Goal: Register for event/course

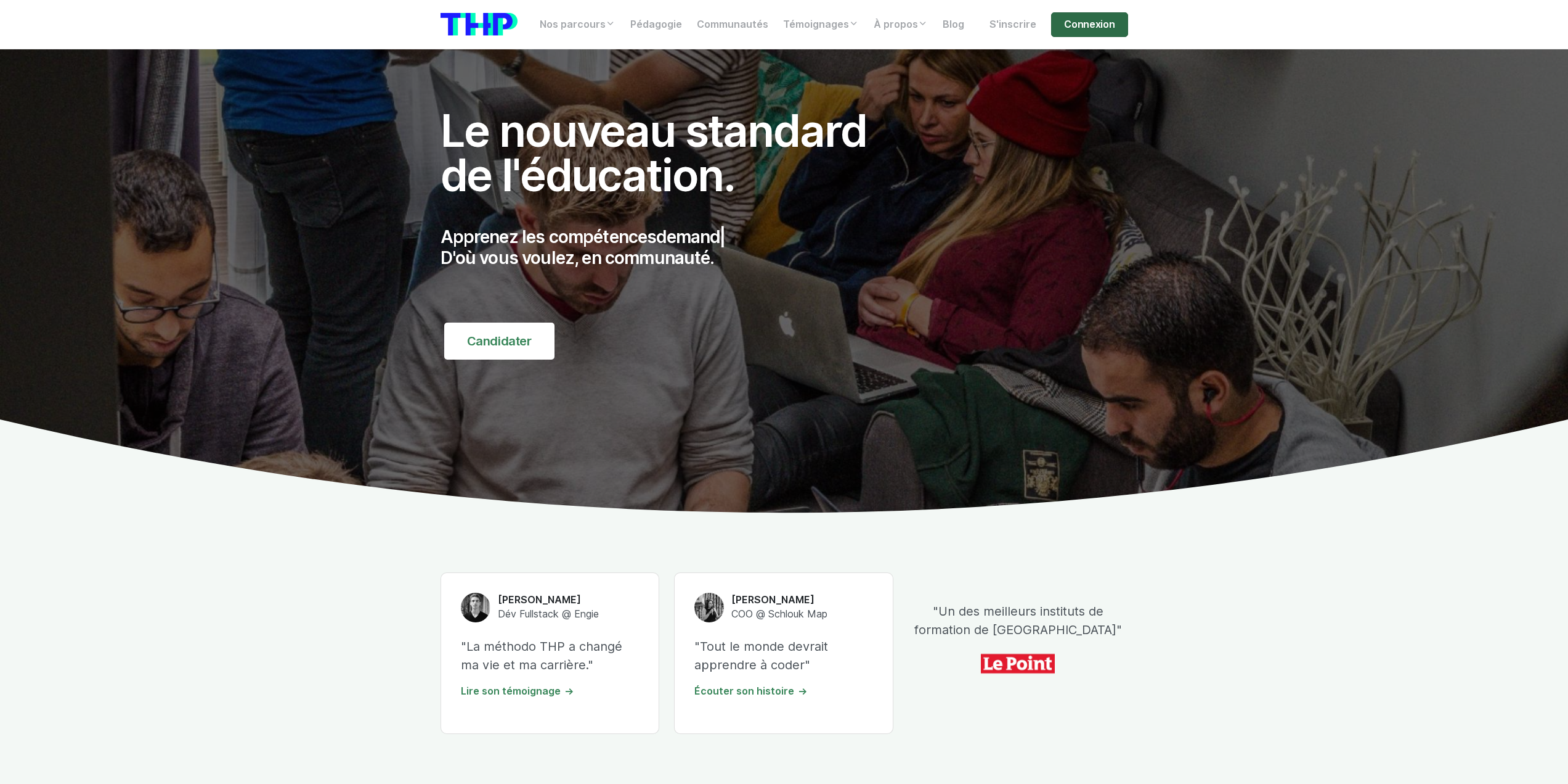
click at [1116, 19] on link "Connexion" at bounding box center [1089, 25] width 76 height 25
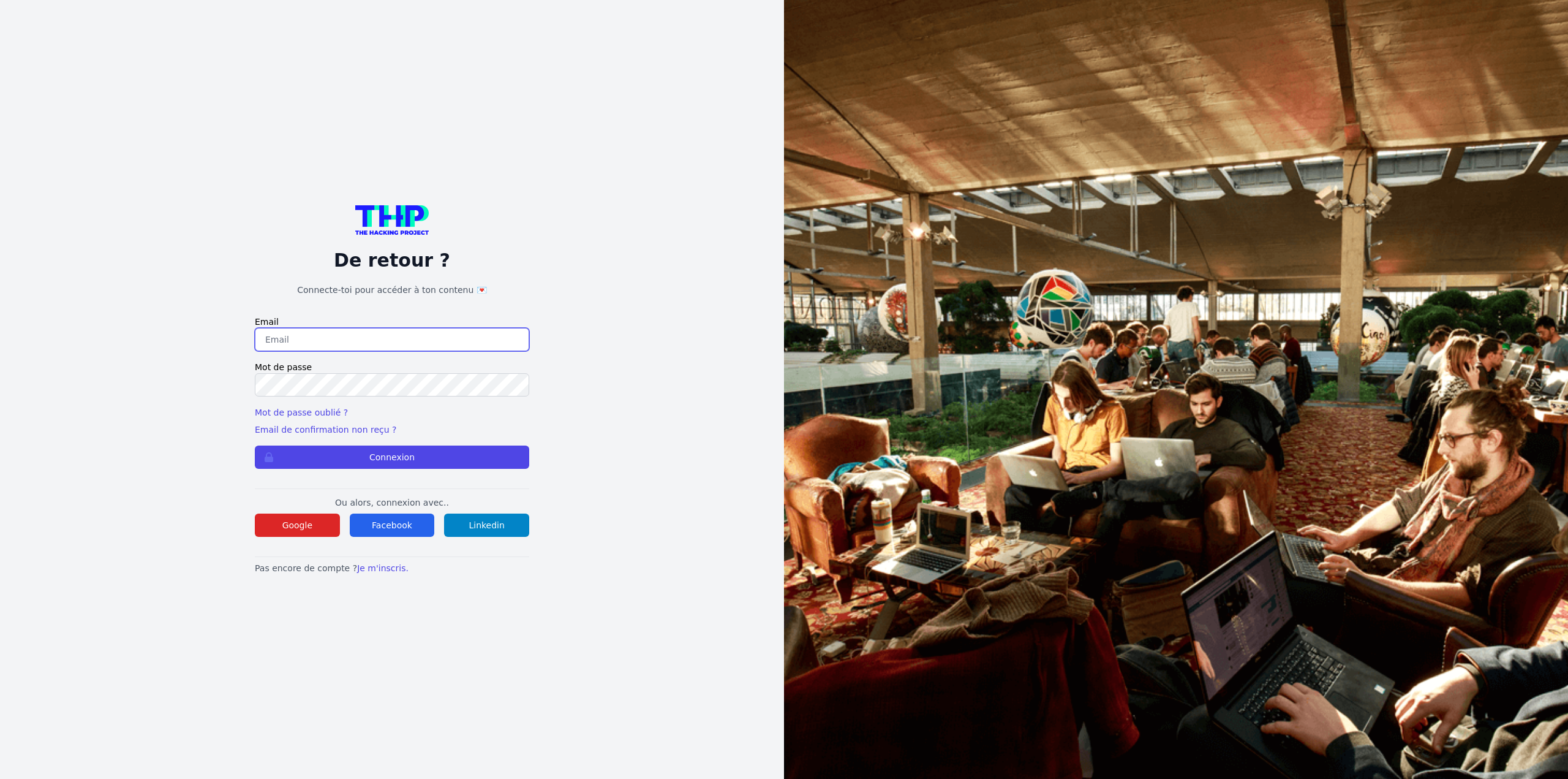
type input "adrienlamallemotors@gmail.com"
click at [404, 456] on button "Connexion" at bounding box center [392, 457] width 274 height 24
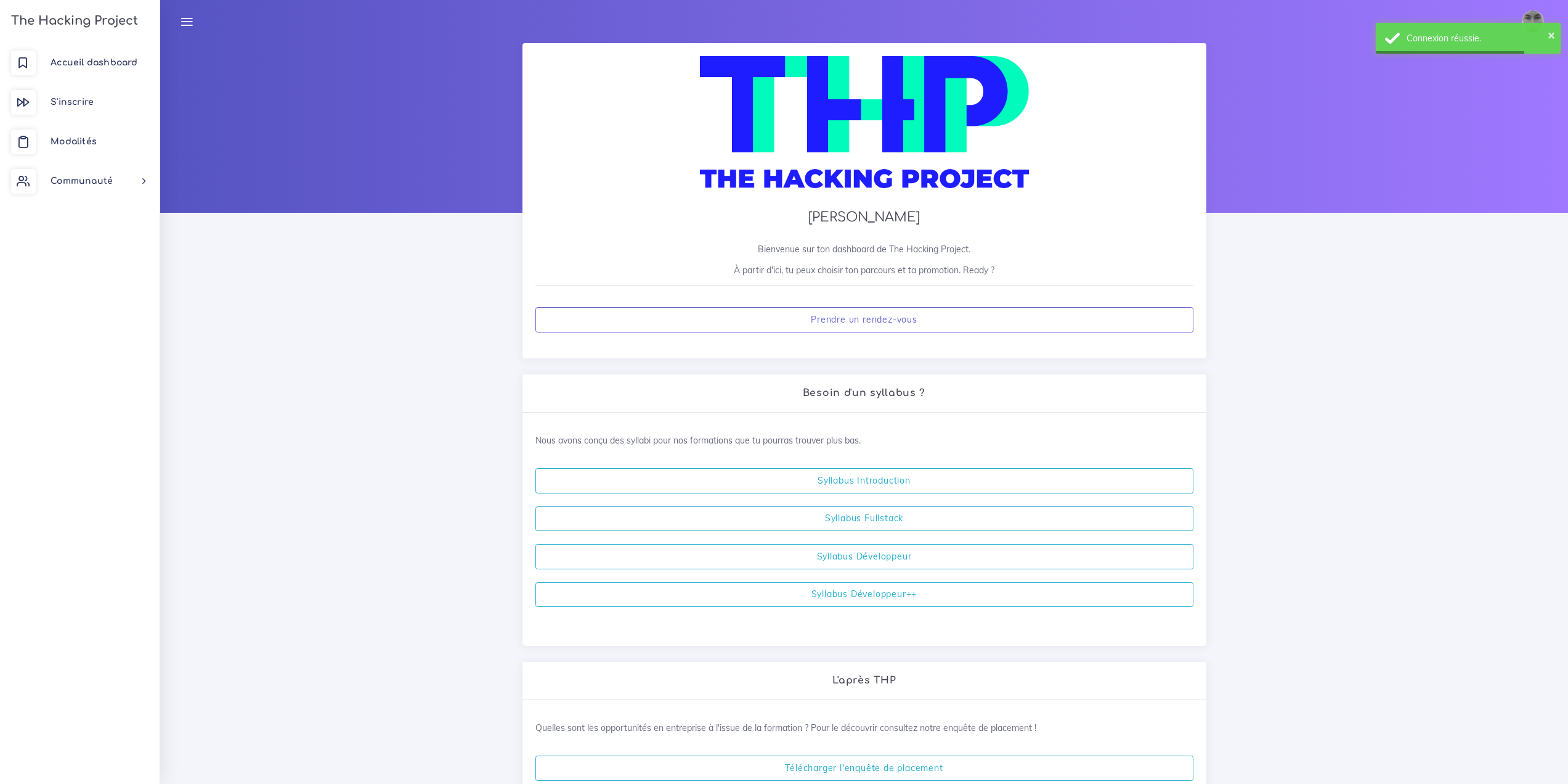
click at [1533, 10] on img at bounding box center [1533, 21] width 22 height 22
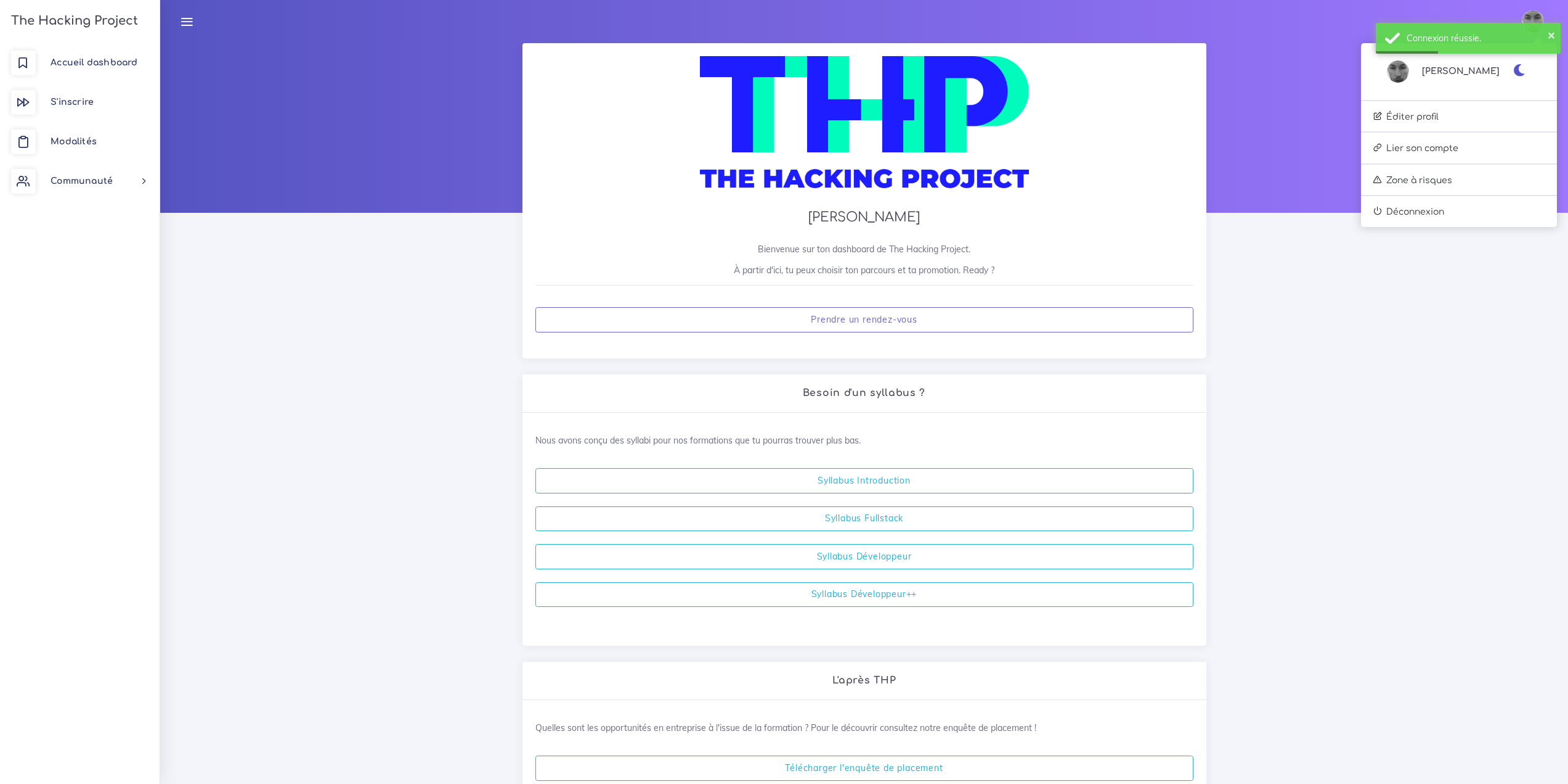
click at [1463, 65] on link "Adrien" at bounding box center [1443, 70] width 112 height 22
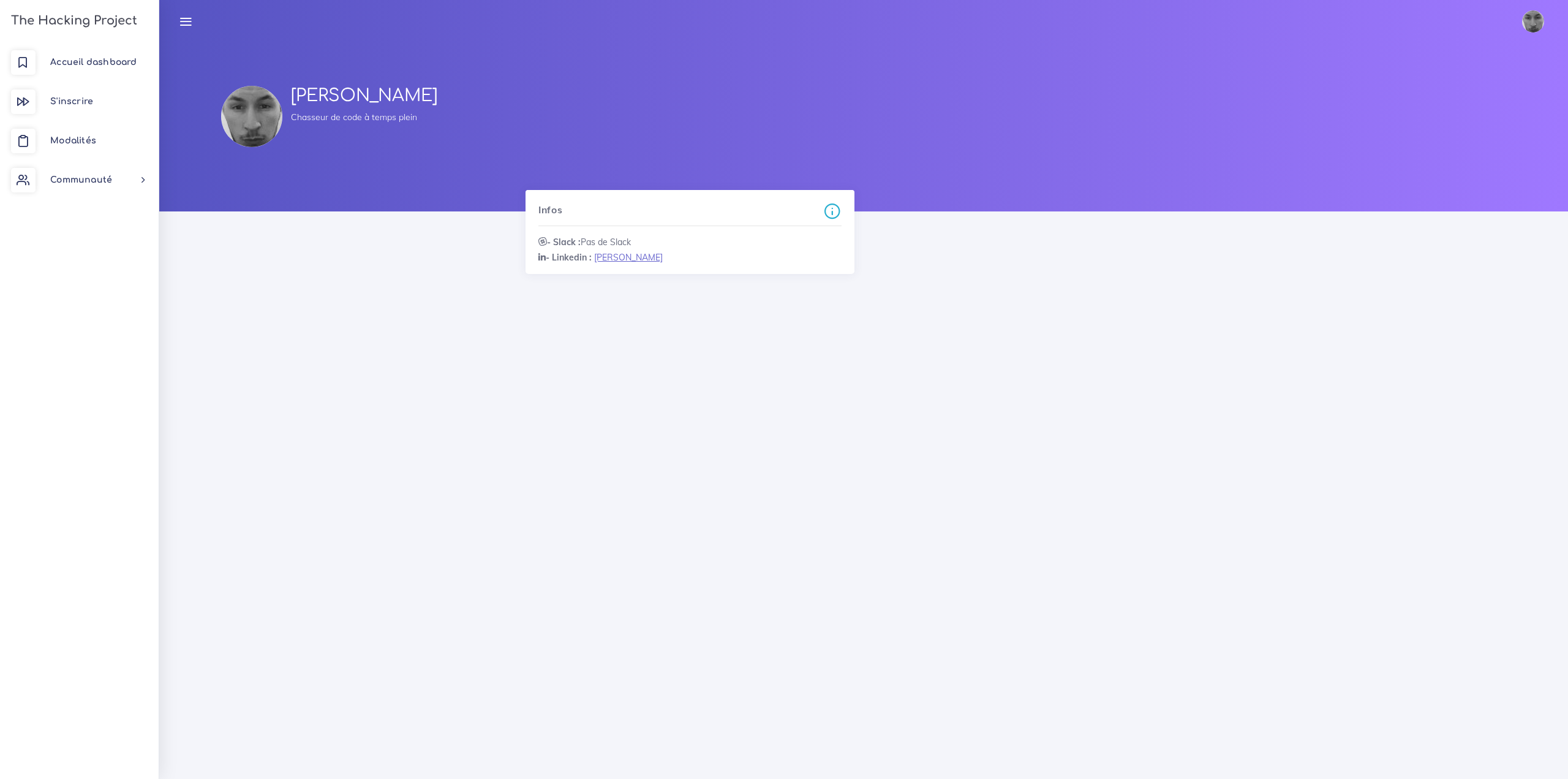
click at [556, 238] on strong "- Slack :" at bounding box center [559, 242] width 43 height 11
click at [473, 334] on div "LAMALLE Adrien Chasseur de code à temps plein Infos - Slack : Pas de Slack - Li…" at bounding box center [863, 400] width 1409 height 717
click at [95, 143] on span "Modalités" at bounding box center [73, 141] width 46 height 9
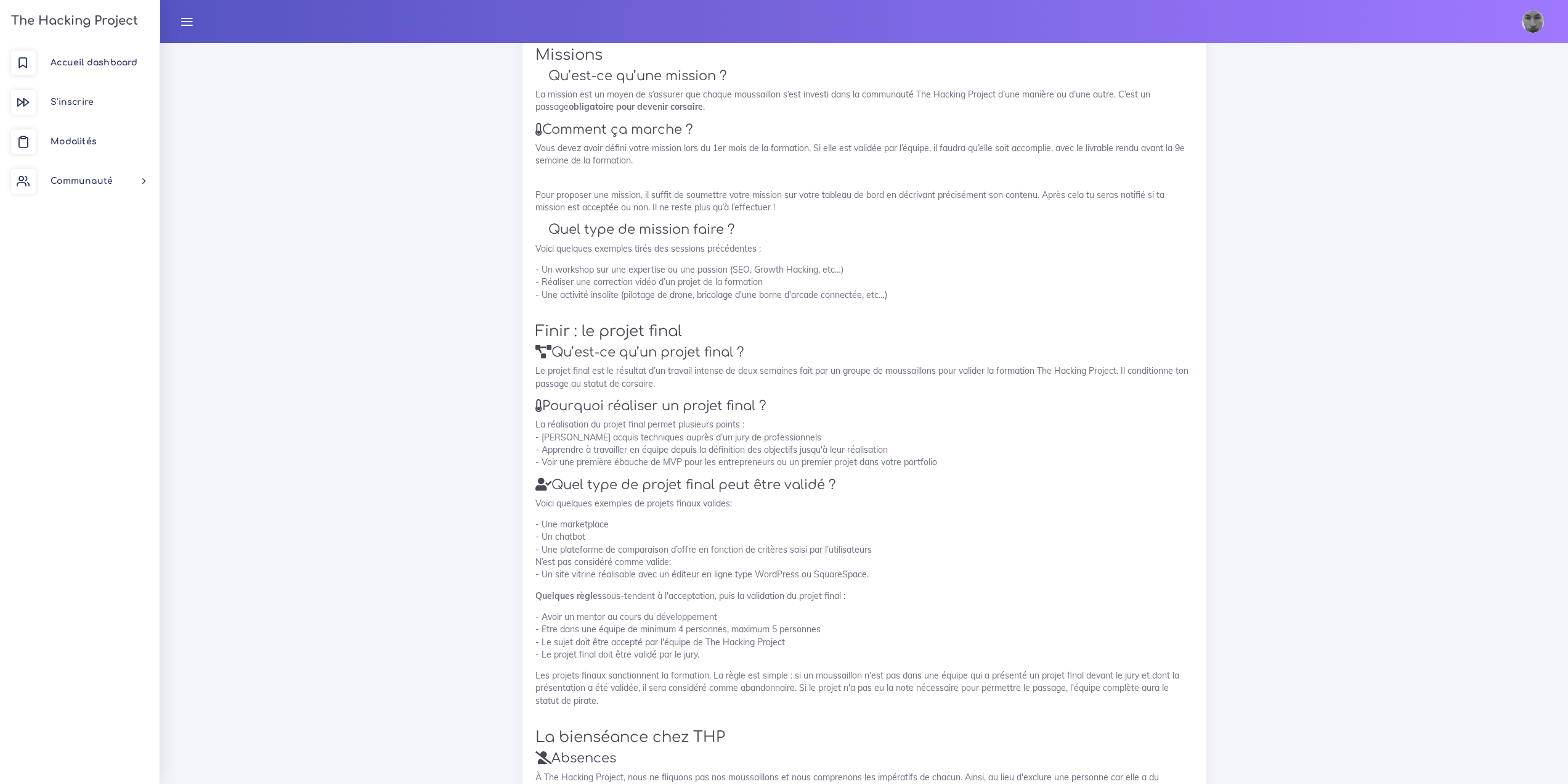
scroll to position [1350, 0]
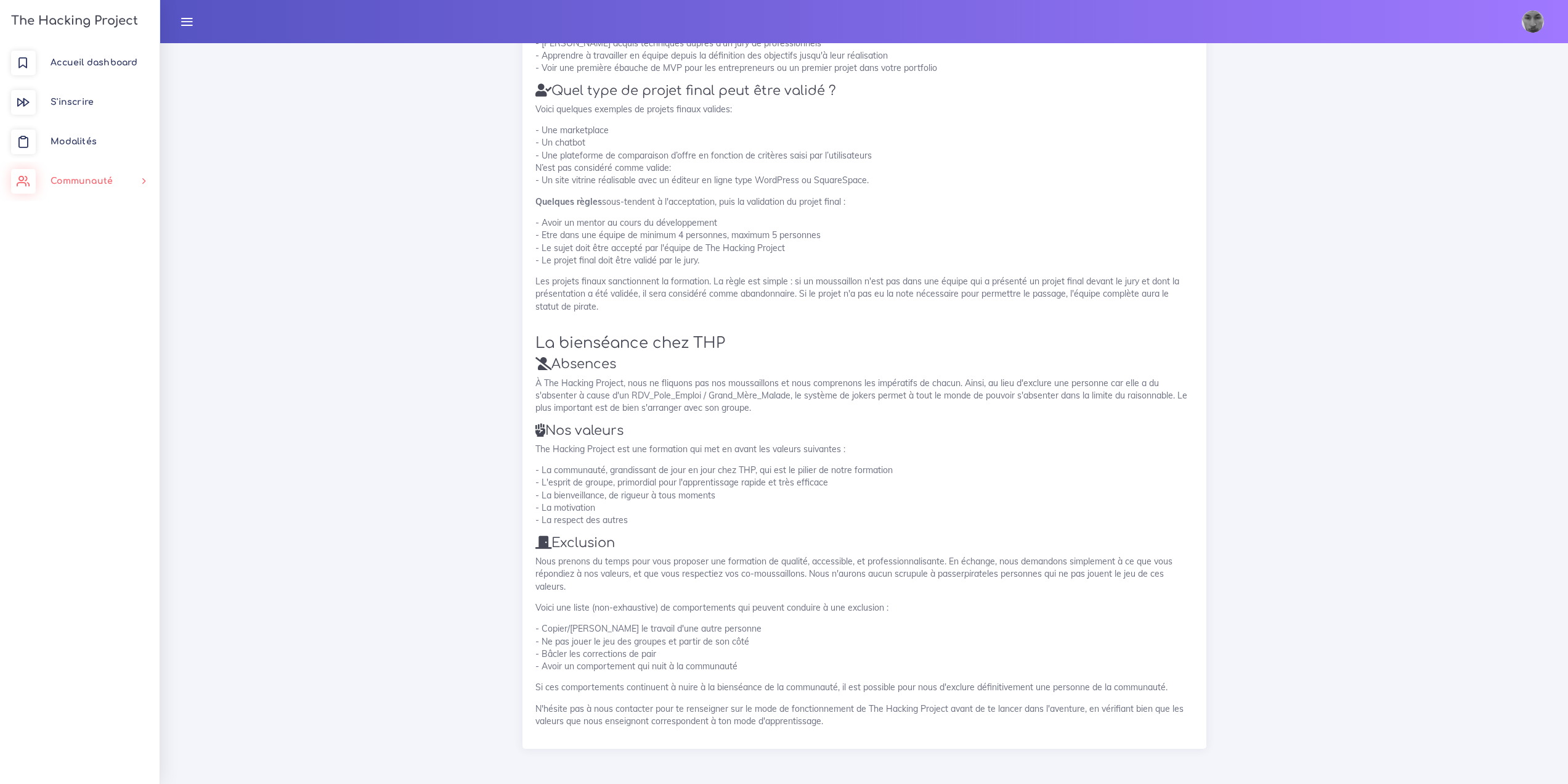
click at [100, 187] on link "Communauté" at bounding box center [80, 181] width 160 height 39
click at [82, 182] on span "Communauté" at bounding box center [81, 181] width 62 height 10
click at [84, 98] on span "S'inscrire" at bounding box center [71, 102] width 43 height 10
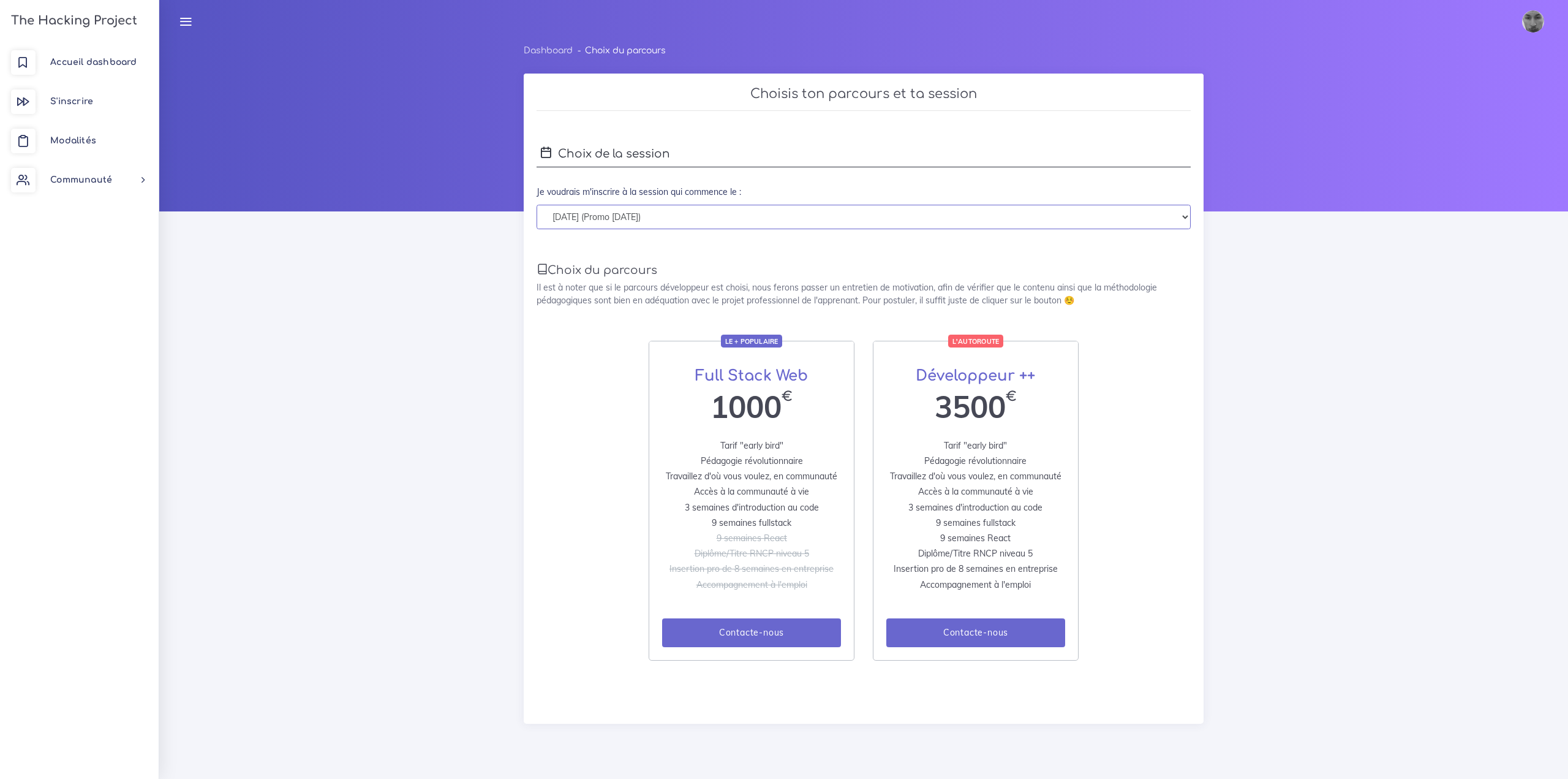
click at [630, 220] on select "[DATE] (Promo [DATE]) [DATE] (Promo [DATE])" at bounding box center [863, 217] width 654 height 26
select select "363"
click at [537, 204] on select "[DATE] (Promo [DATE]) [DATE] (Promo [DATE])" at bounding box center [863, 217] width 654 height 26
click at [459, 283] on div "Dashboard Choix du parcours Choisis ton parcours et ta session Choix de la sess…" at bounding box center [863, 400] width 1409 height 717
click at [616, 215] on select "[DATE] (Promo [DATE]) [DATE] (Promo [DATE])" at bounding box center [863, 217] width 654 height 26
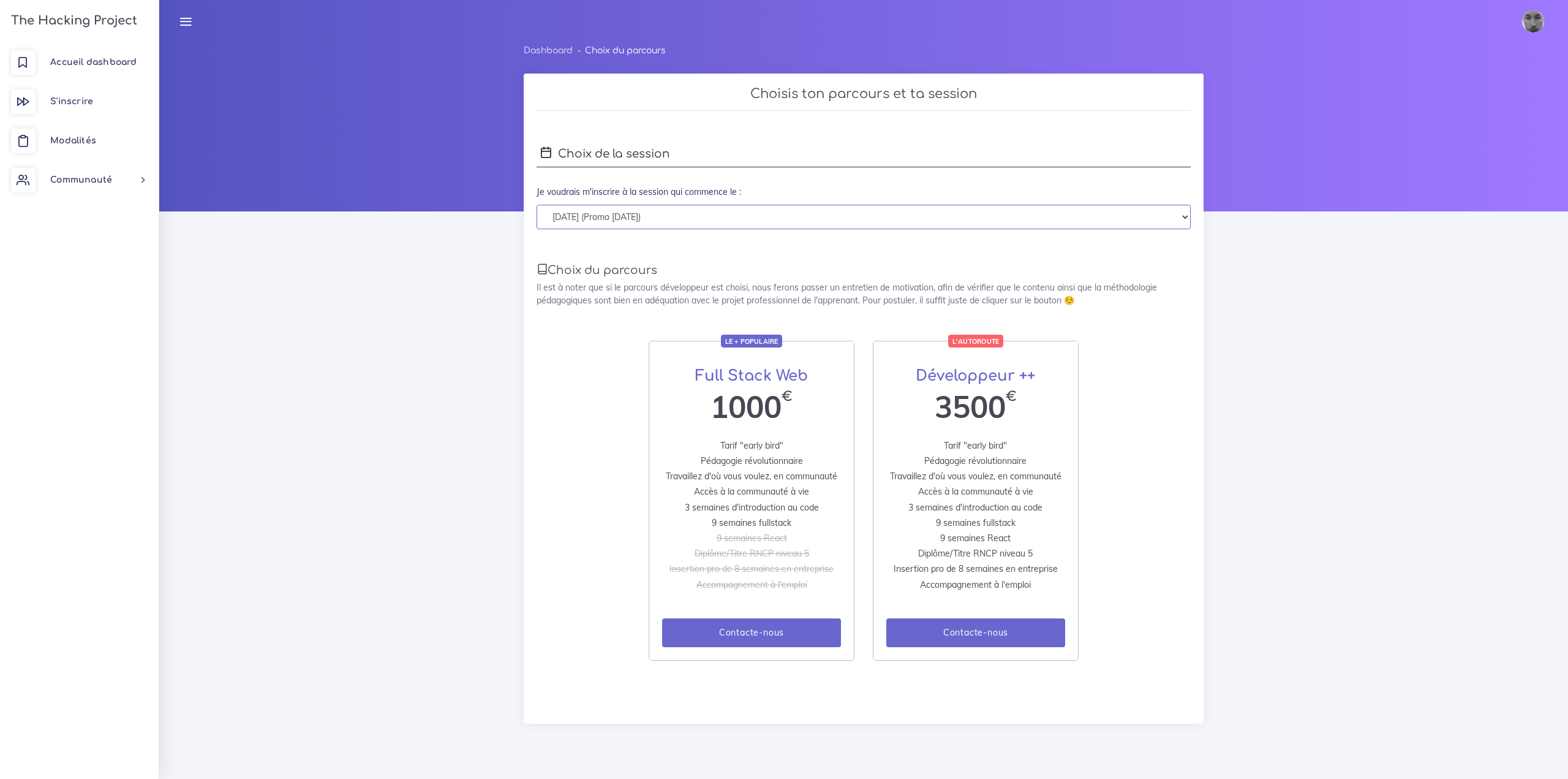
click at [537, 204] on select "[DATE] (Promo [DATE]) [DATE] (Promo [DATE])" at bounding box center [863, 217] width 654 height 26
drag, startPoint x: 390, startPoint y: 371, endPoint x: 462, endPoint y: 402, distance: 78.4
click at [390, 371] on div "Dashboard Choix du parcours Choisis ton parcours et ta session Choix de la sess…" at bounding box center [863, 400] width 1409 height 717
